Goal: Check status: Check status

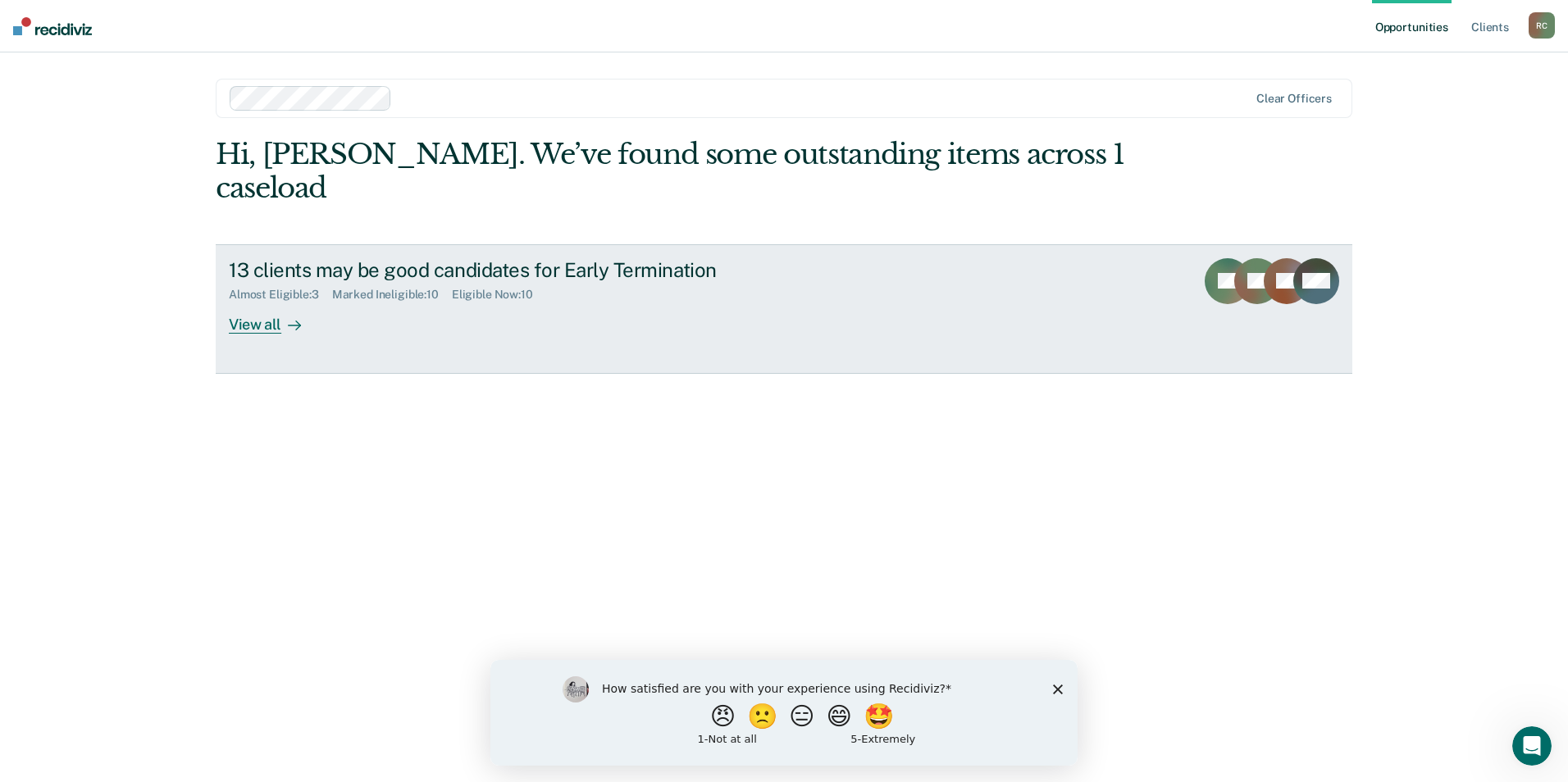
click at [262, 329] on div "View all" at bounding box center [275, 318] width 92 height 32
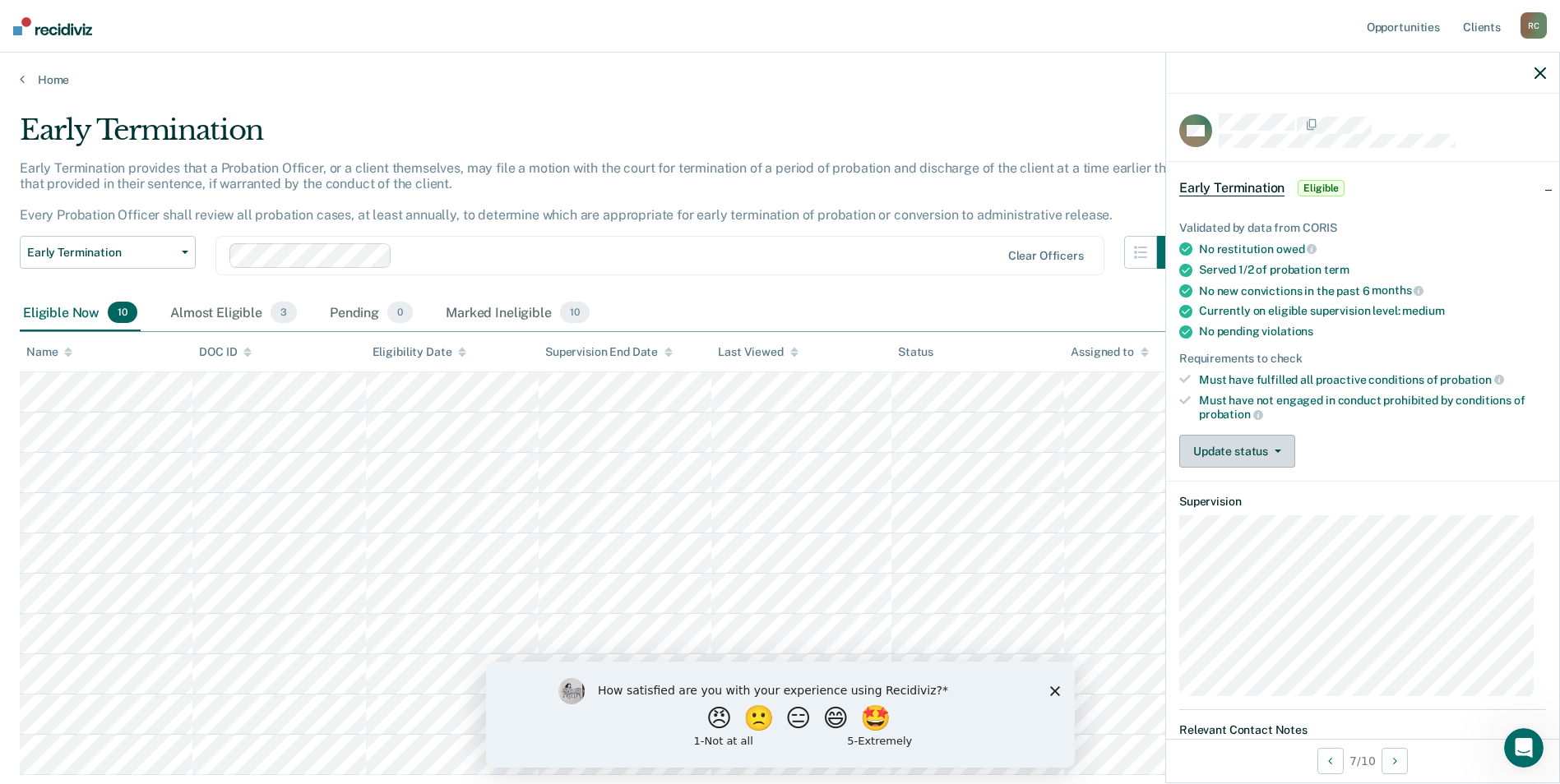
click at [1283, 450] on button "Update status" at bounding box center [1237, 450] width 116 height 33
click at [1283, 453] on button "Update status" at bounding box center [1237, 450] width 116 height 33
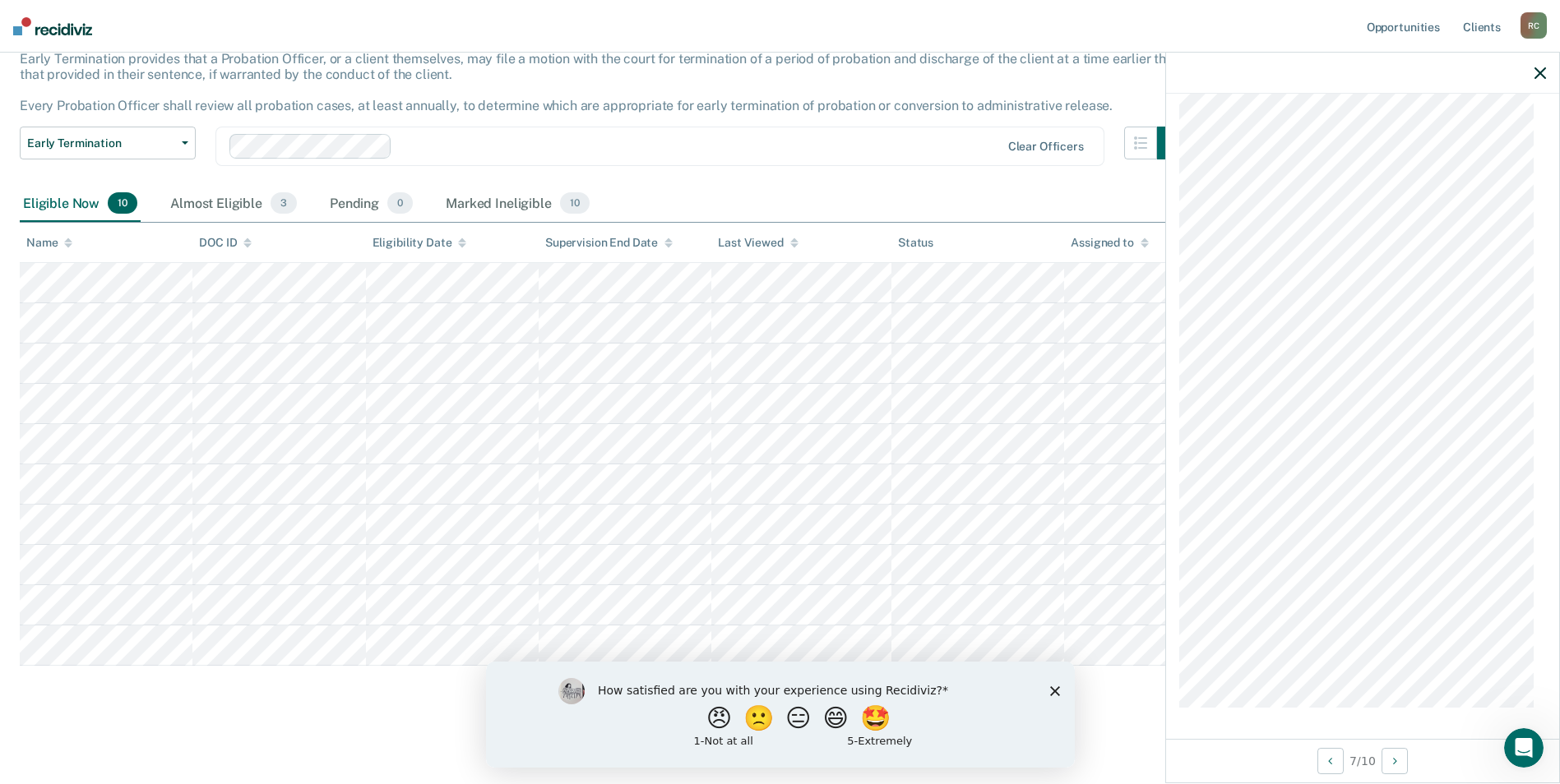
scroll to position [173, 0]
